Goal: Browse casually: Explore the website without a specific task or goal

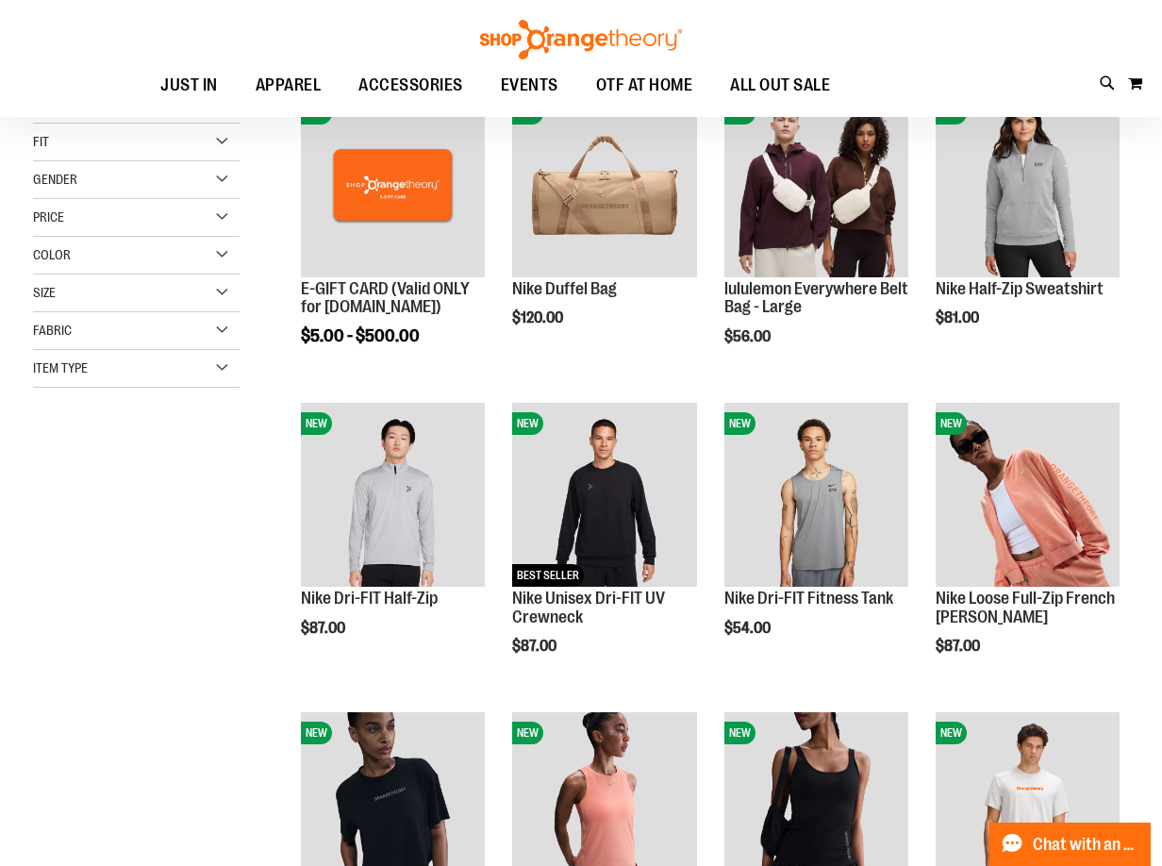
scroll to position [282, 0]
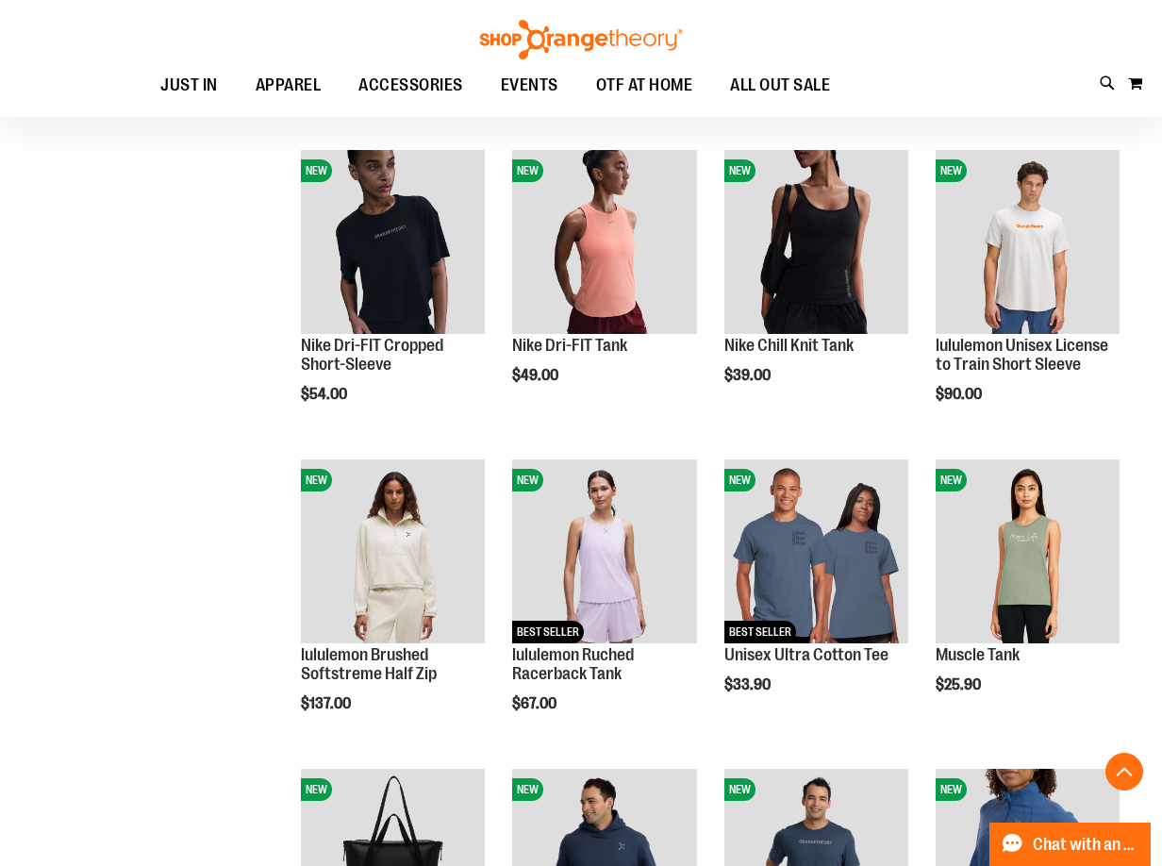
scroll to position [848, 0]
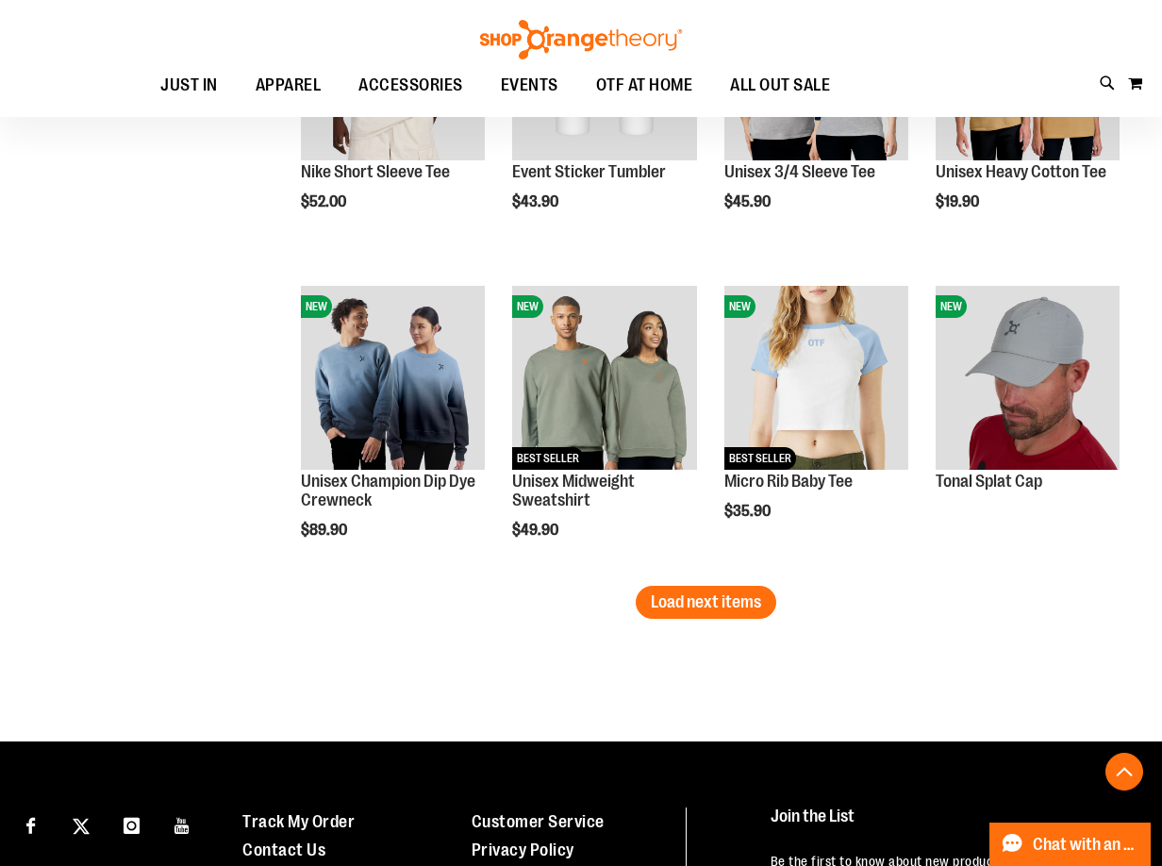
scroll to position [2452, 0]
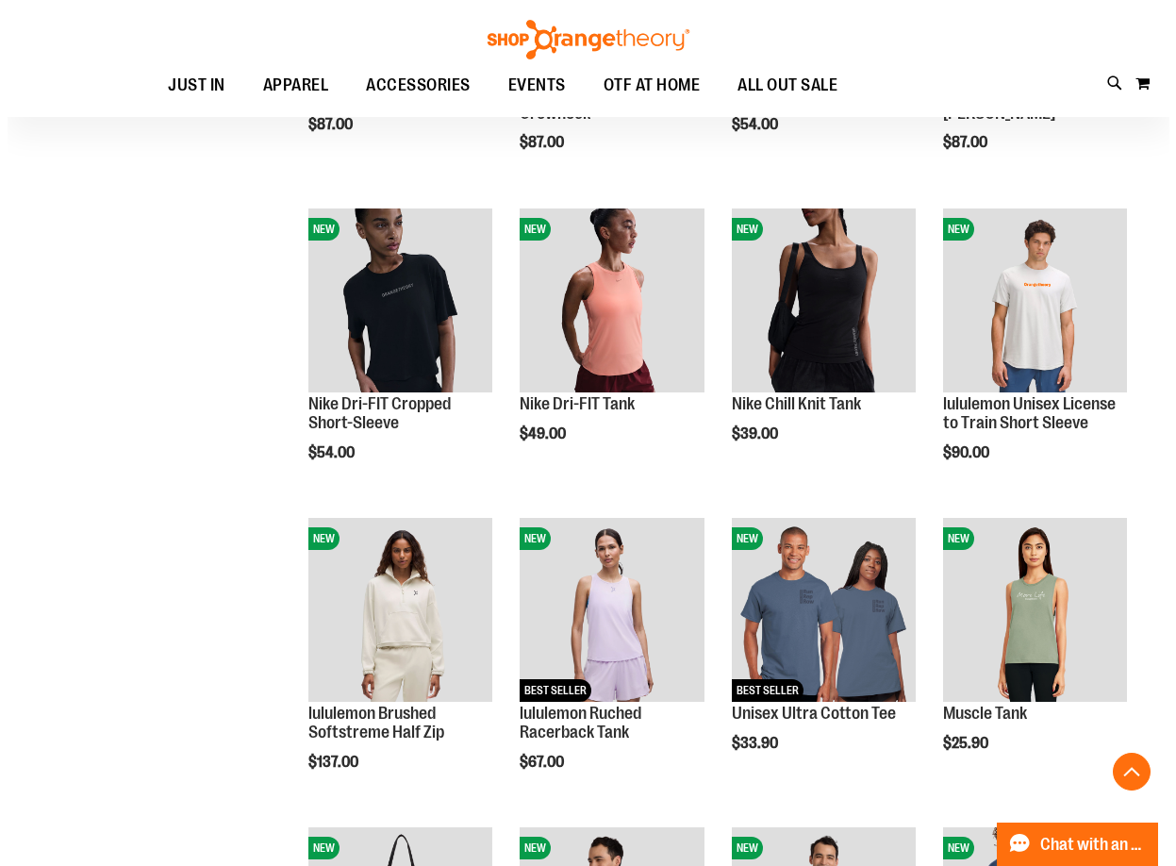
scroll to position [754, 0]
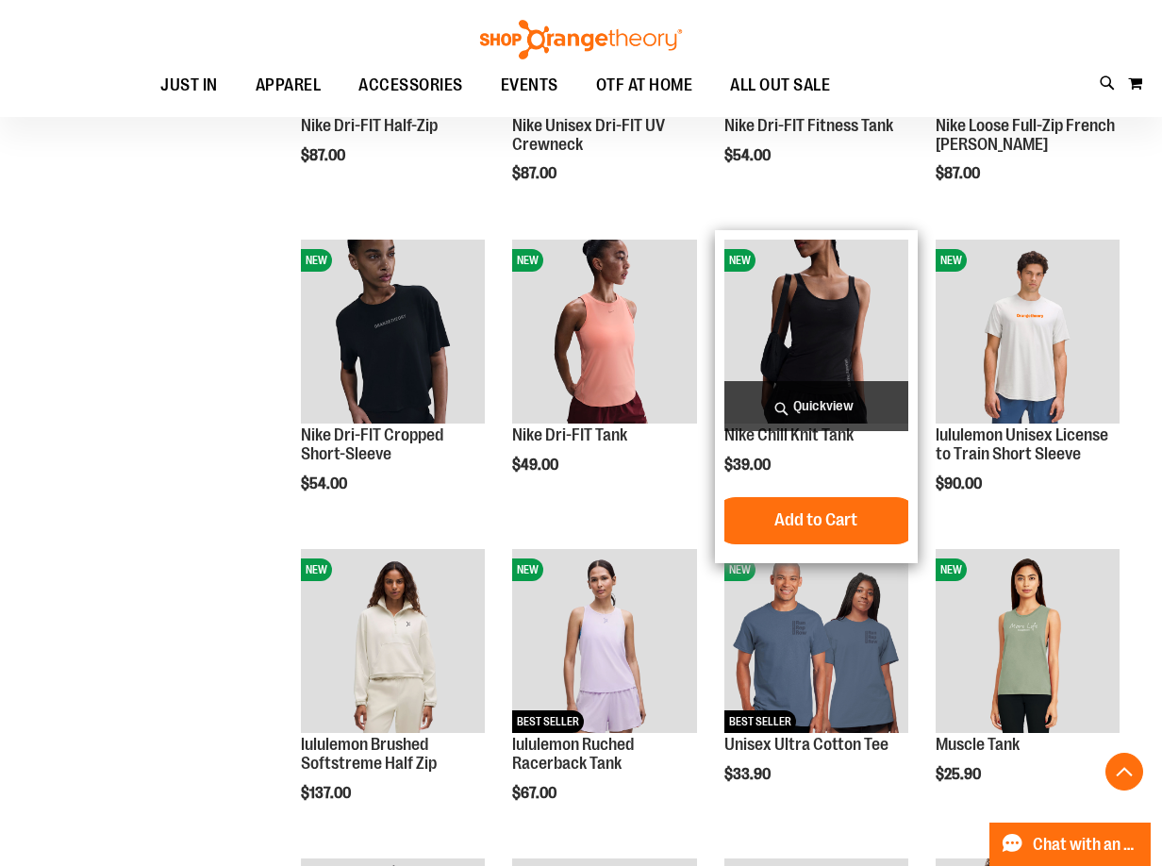
click at [822, 398] on span "Quickview" at bounding box center [816, 406] width 184 height 50
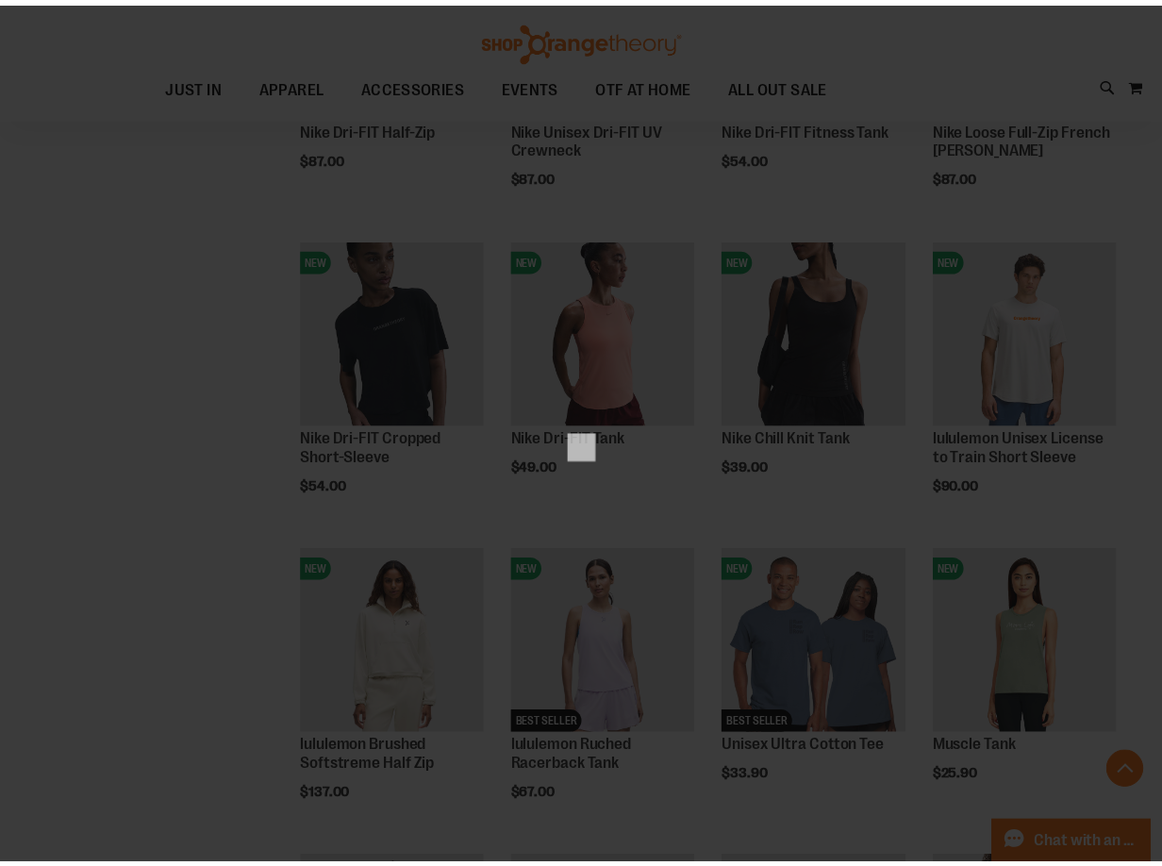
scroll to position [0, 0]
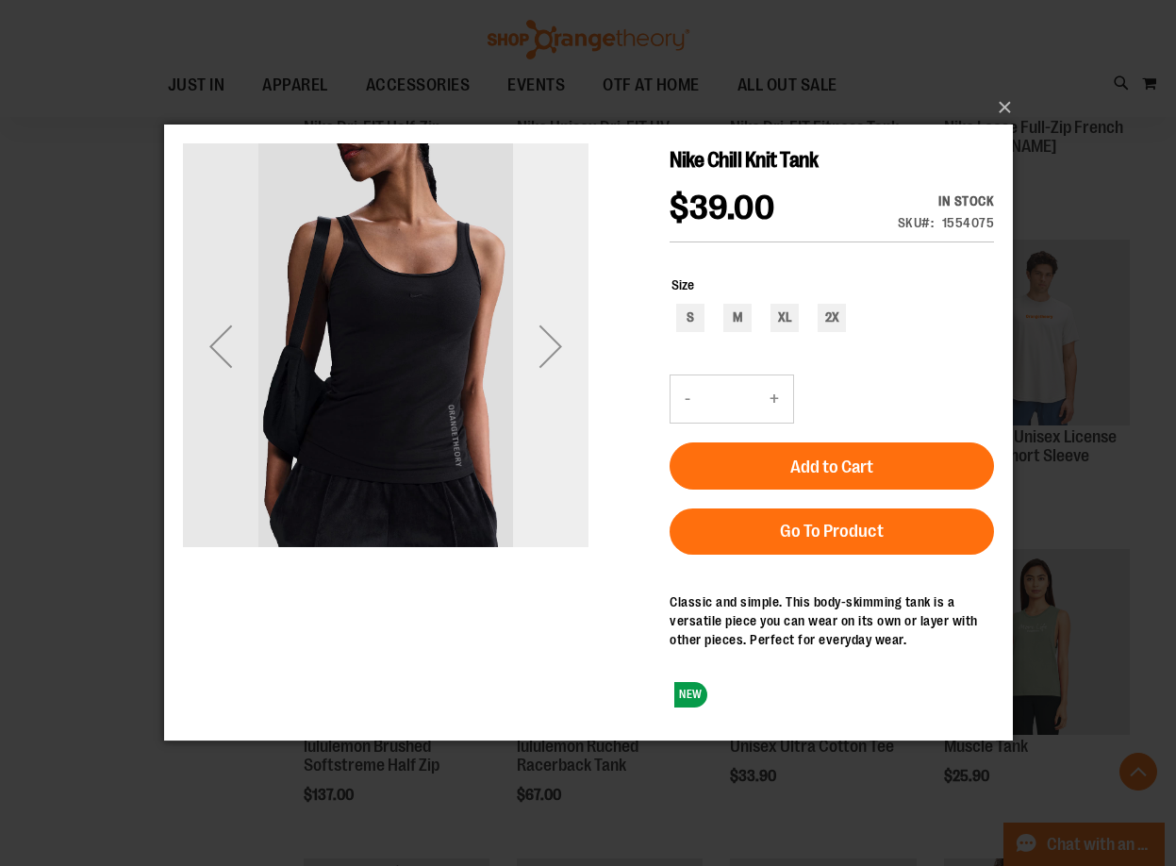
click at [553, 343] on div "Next" at bounding box center [549, 345] width 75 height 75
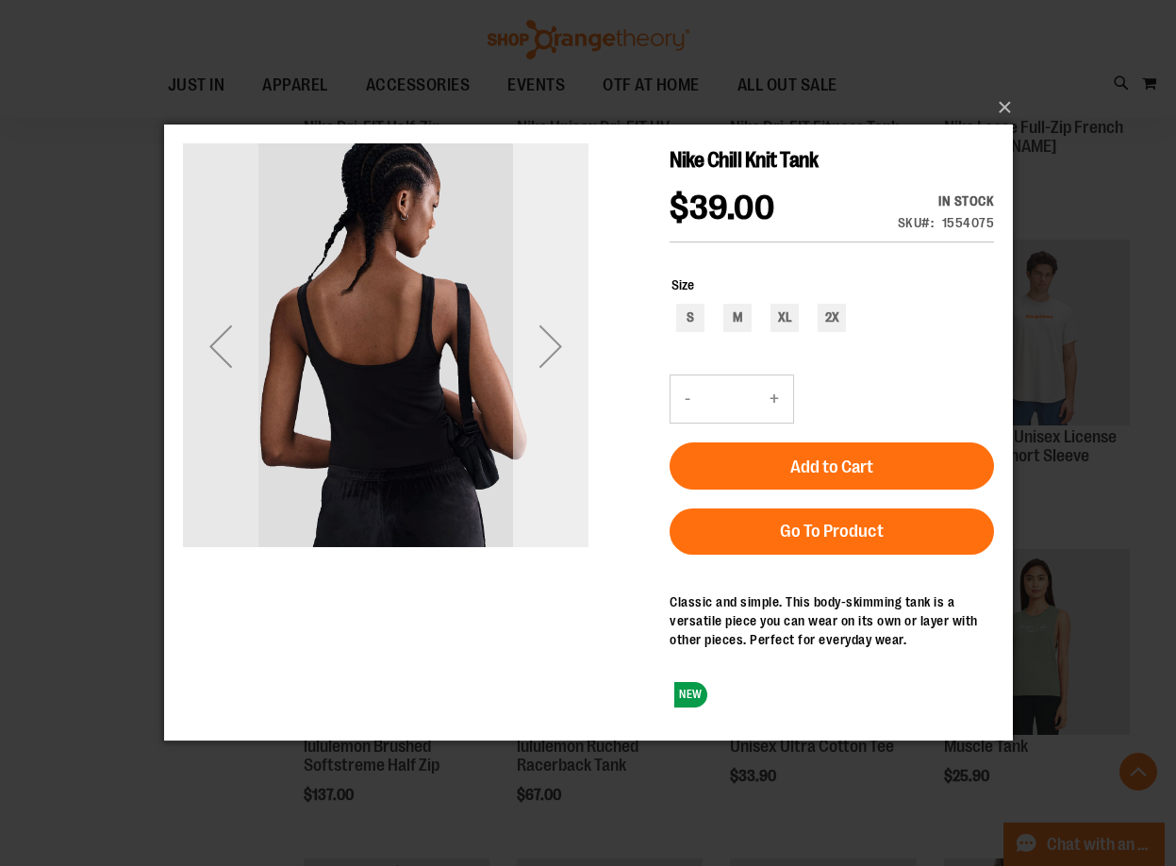
click at [553, 343] on div "Next" at bounding box center [549, 345] width 75 height 75
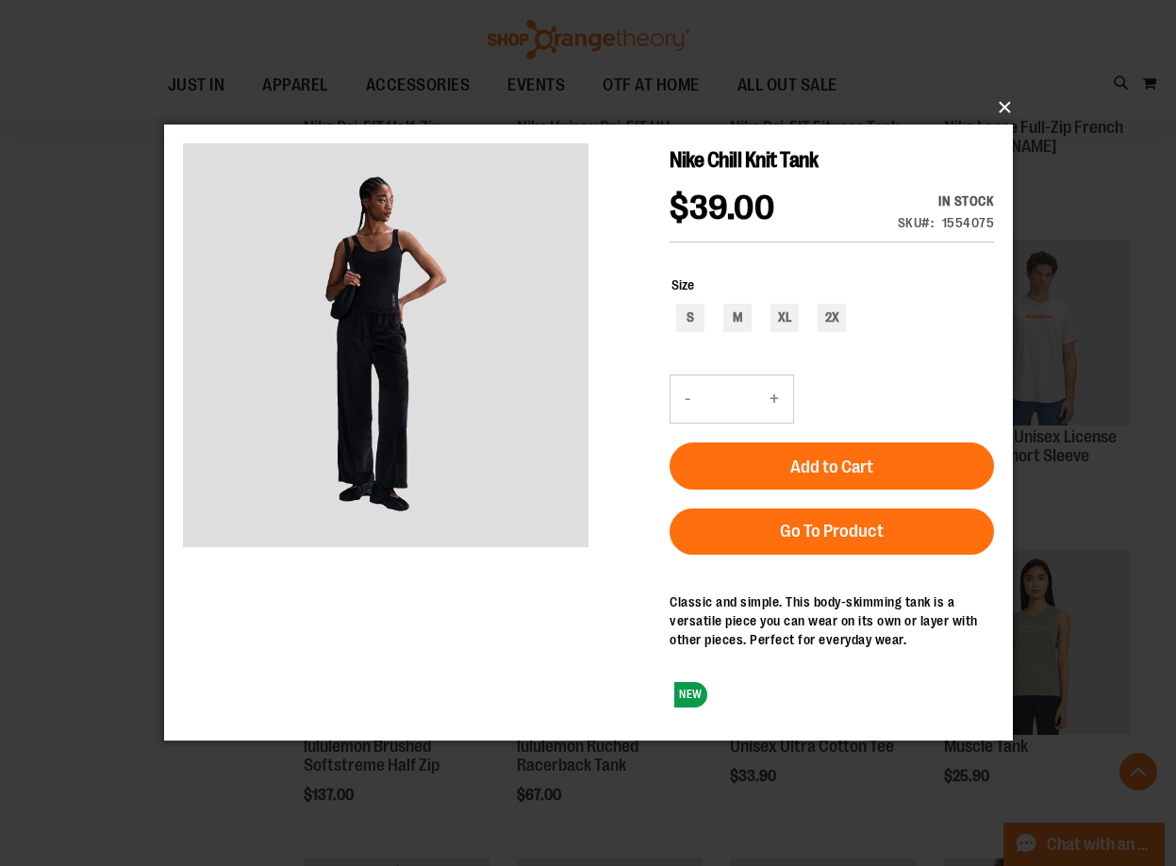
click at [1002, 105] on button "×" at bounding box center [594, 108] width 849 height 42
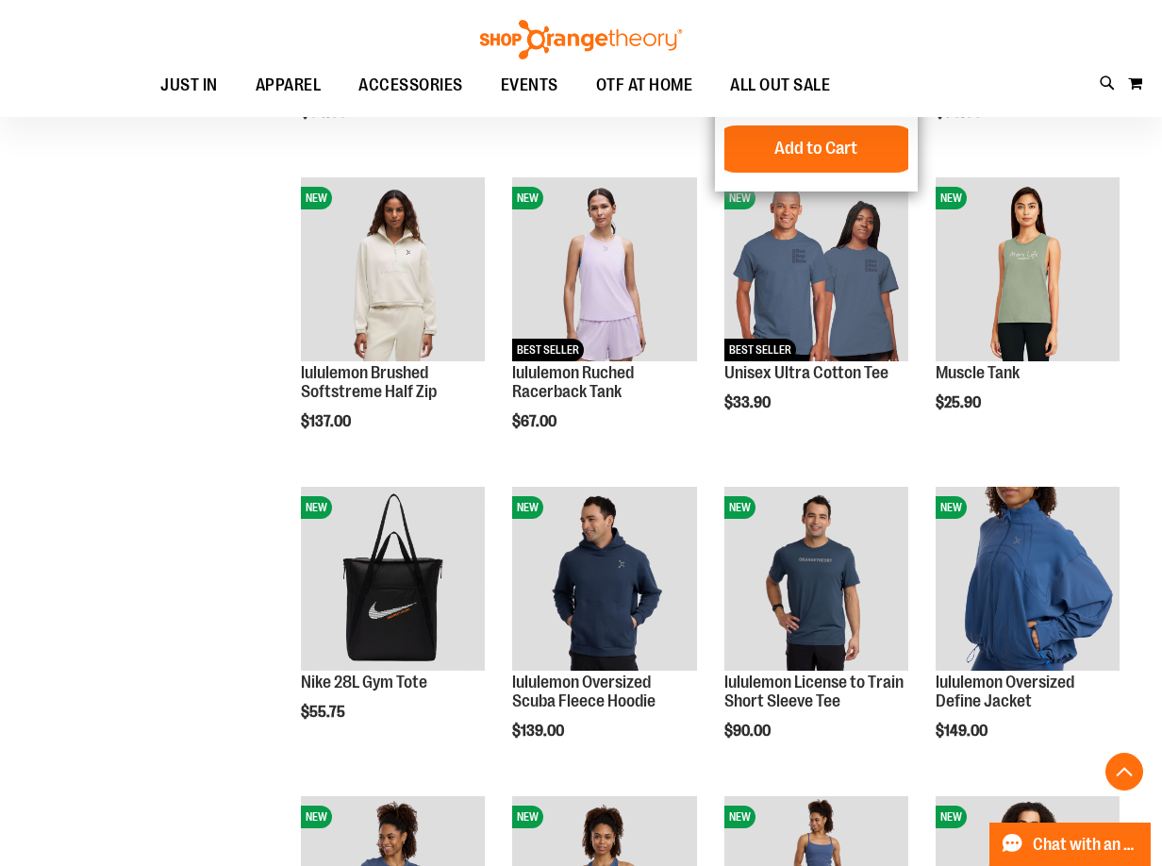
scroll to position [1131, 0]
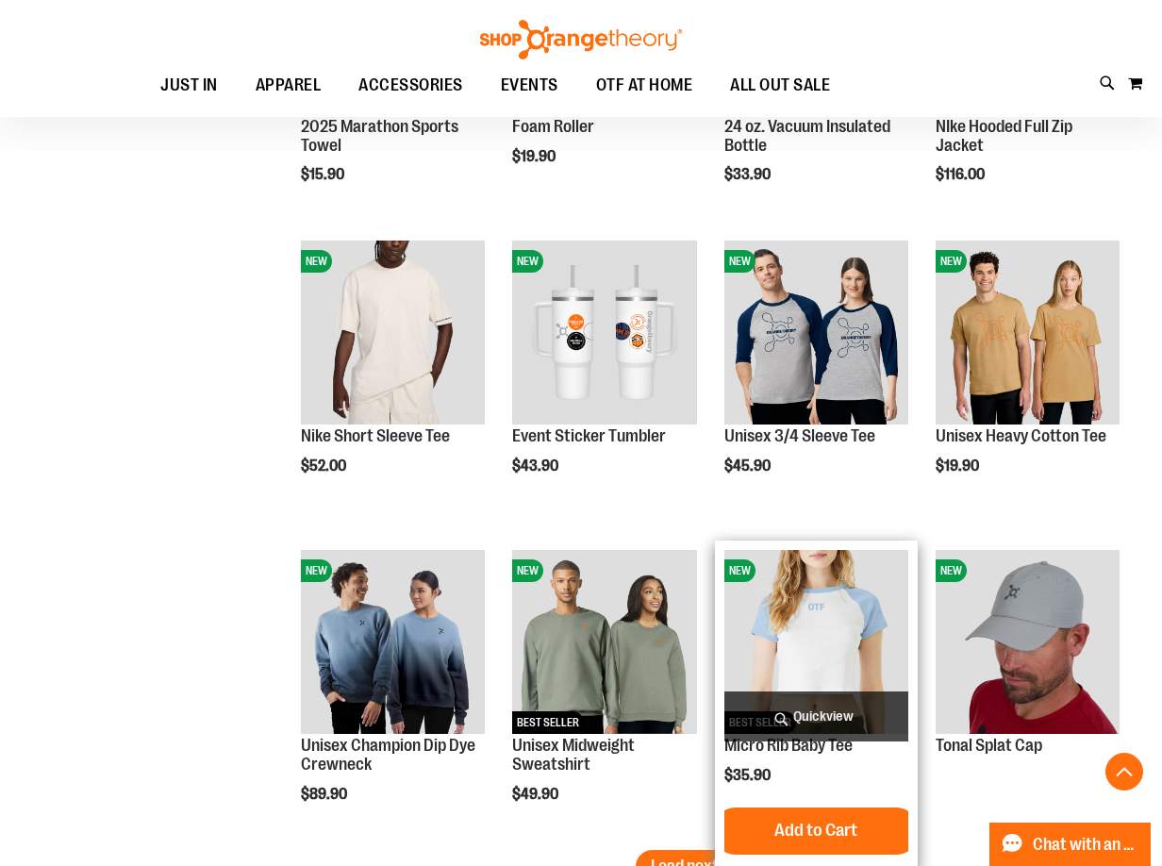
scroll to position [2452, 0]
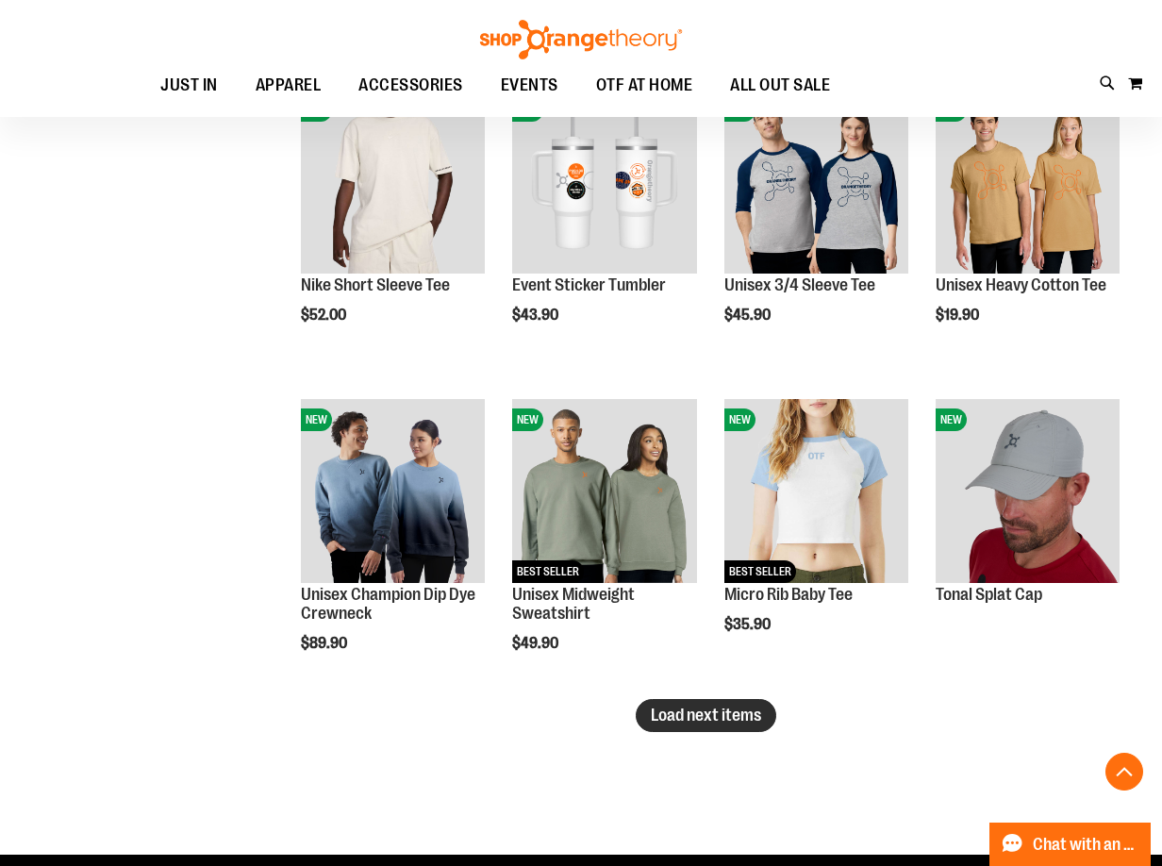
click at [703, 723] on span "Load next items" at bounding box center [706, 715] width 110 height 19
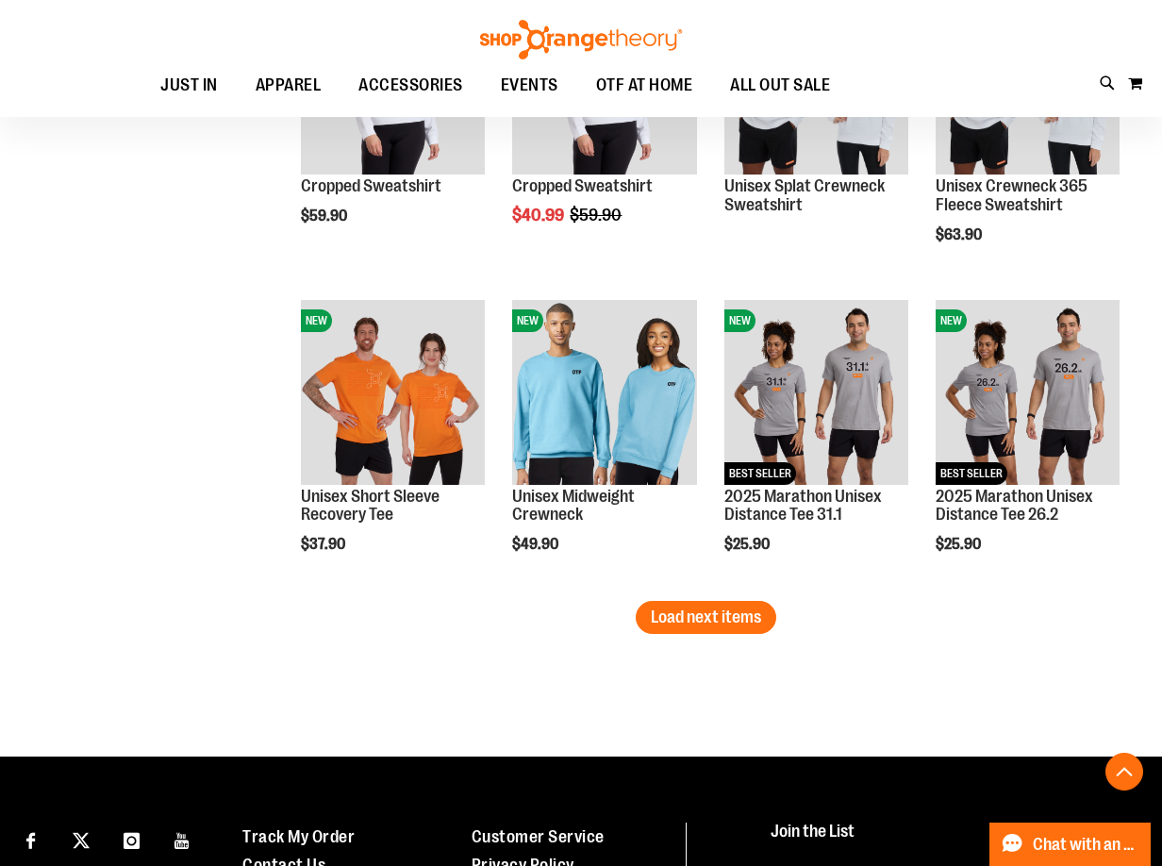
scroll to position [3489, 0]
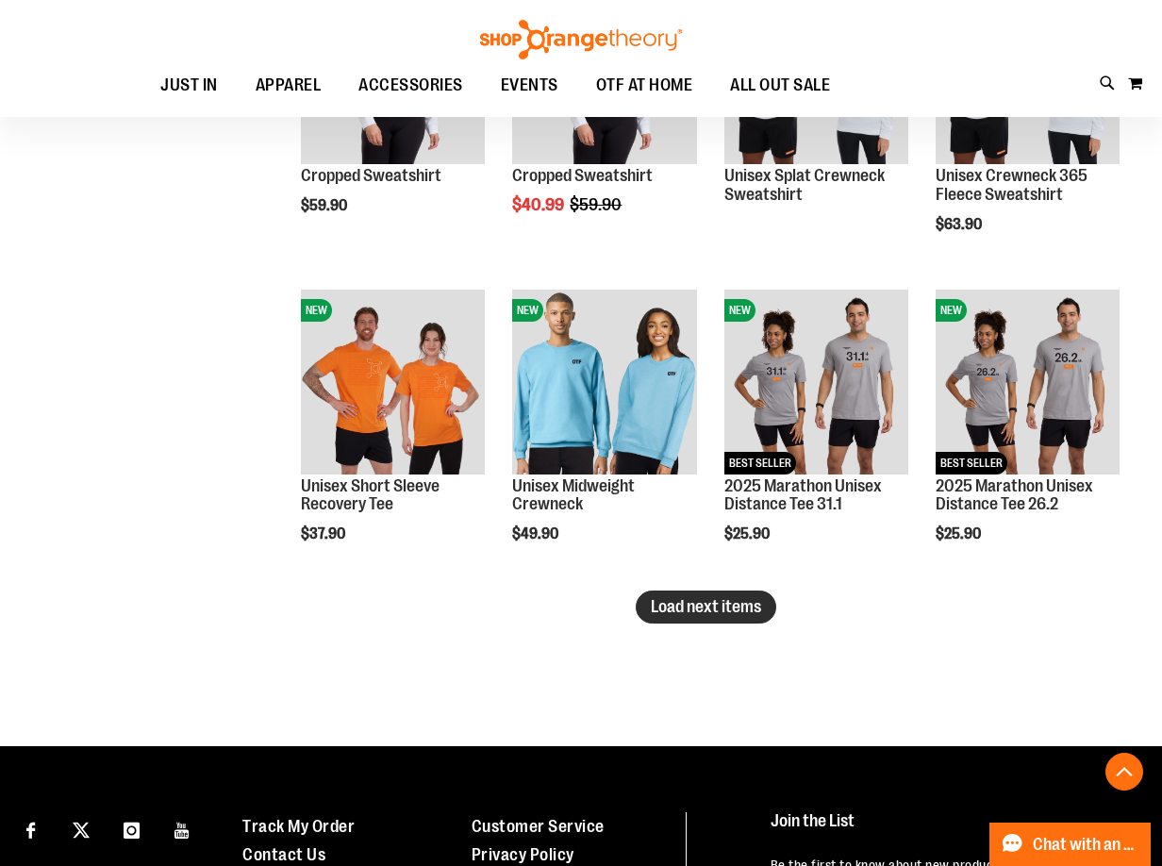
click at [708, 612] on span "Load next items" at bounding box center [706, 606] width 110 height 19
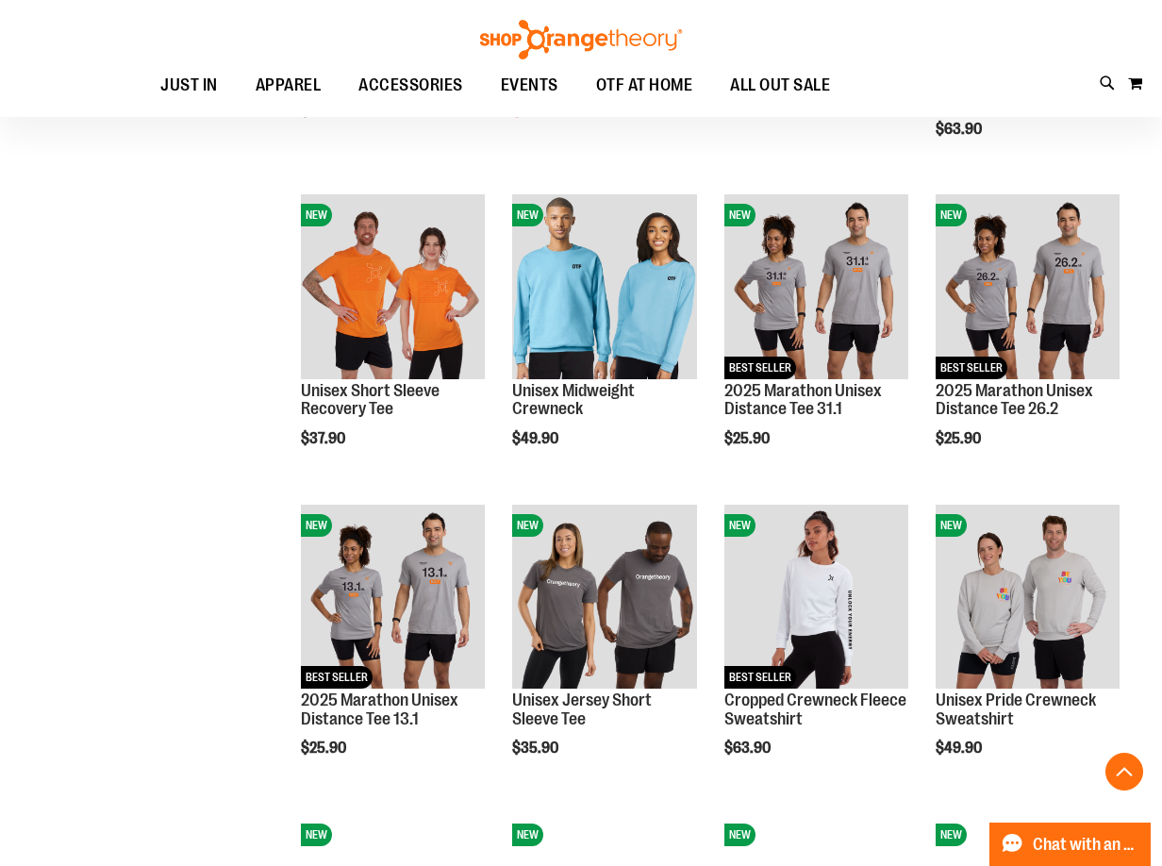
scroll to position [3678, 0]
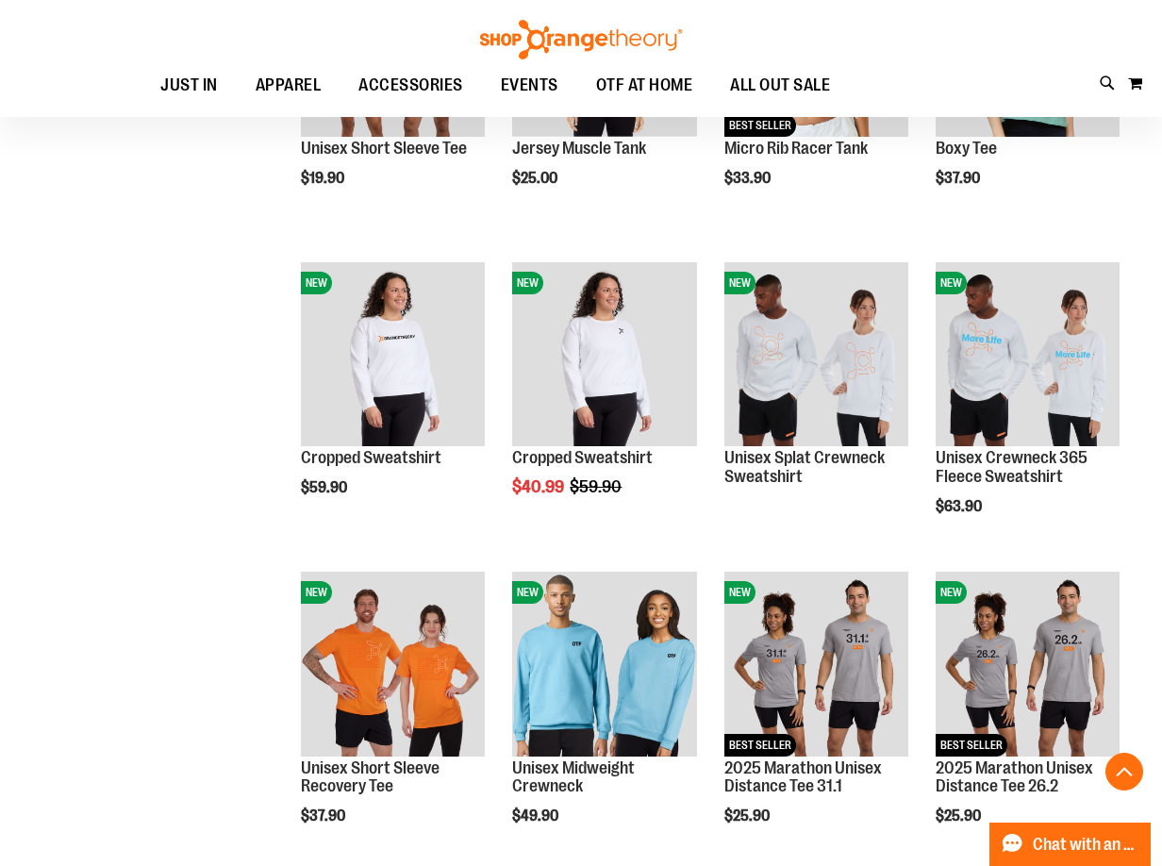
scroll to position [3206, 0]
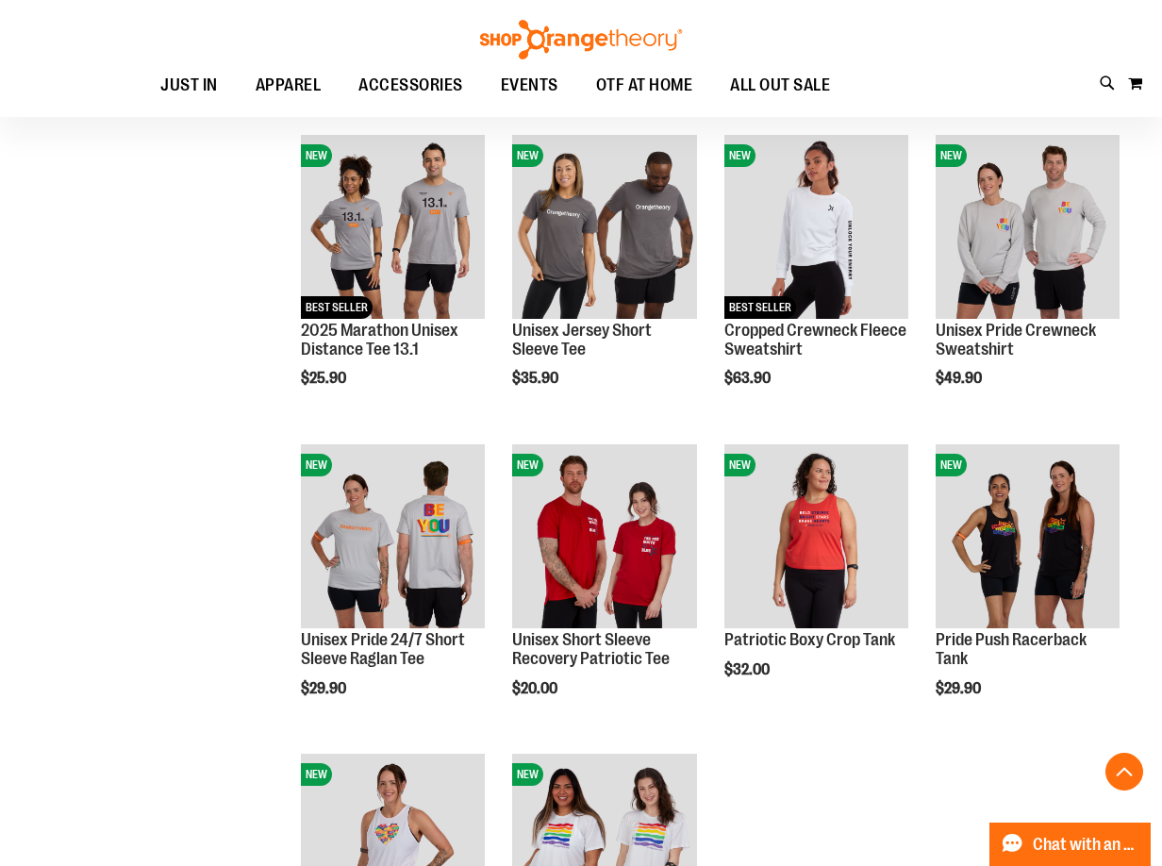
scroll to position [3961, 0]
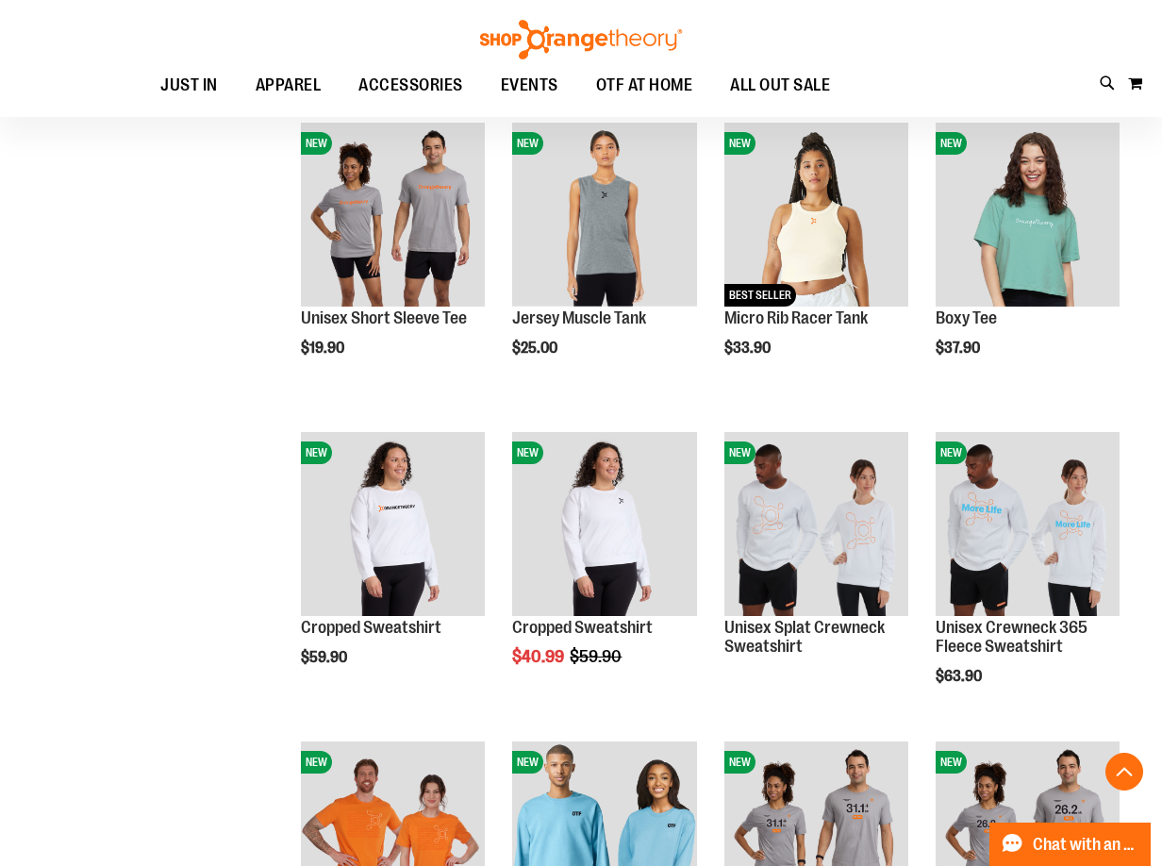
scroll to position [2829, 0]
